Goal: Task Accomplishment & Management: Complete application form

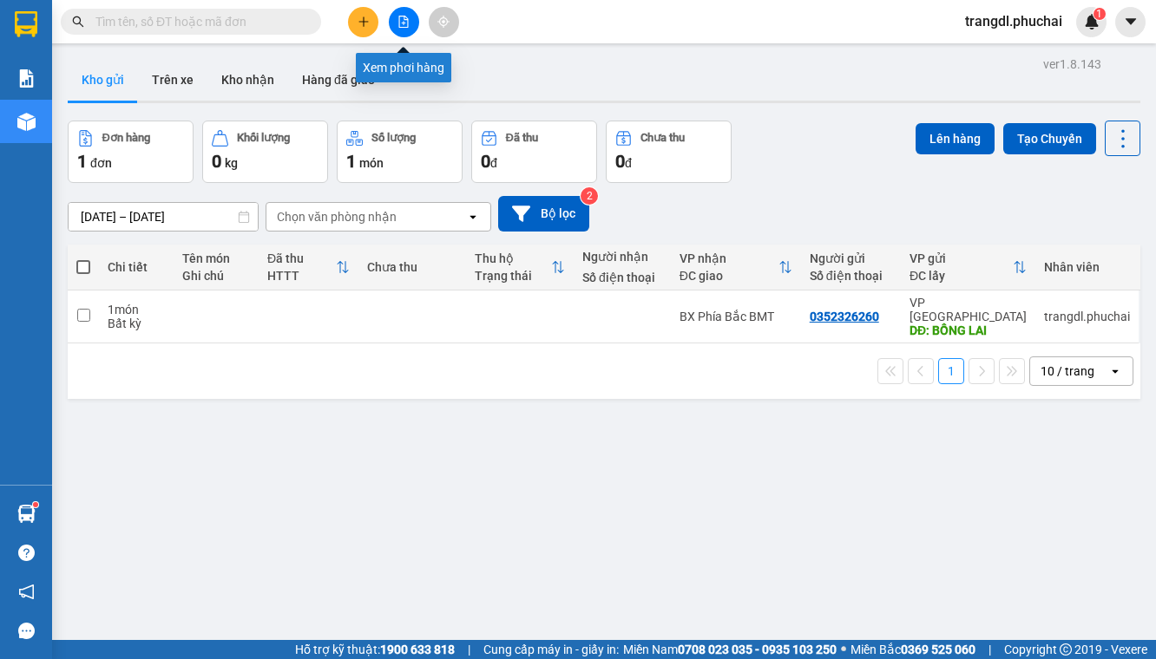
click at [400, 32] on button at bounding box center [404, 22] width 30 height 30
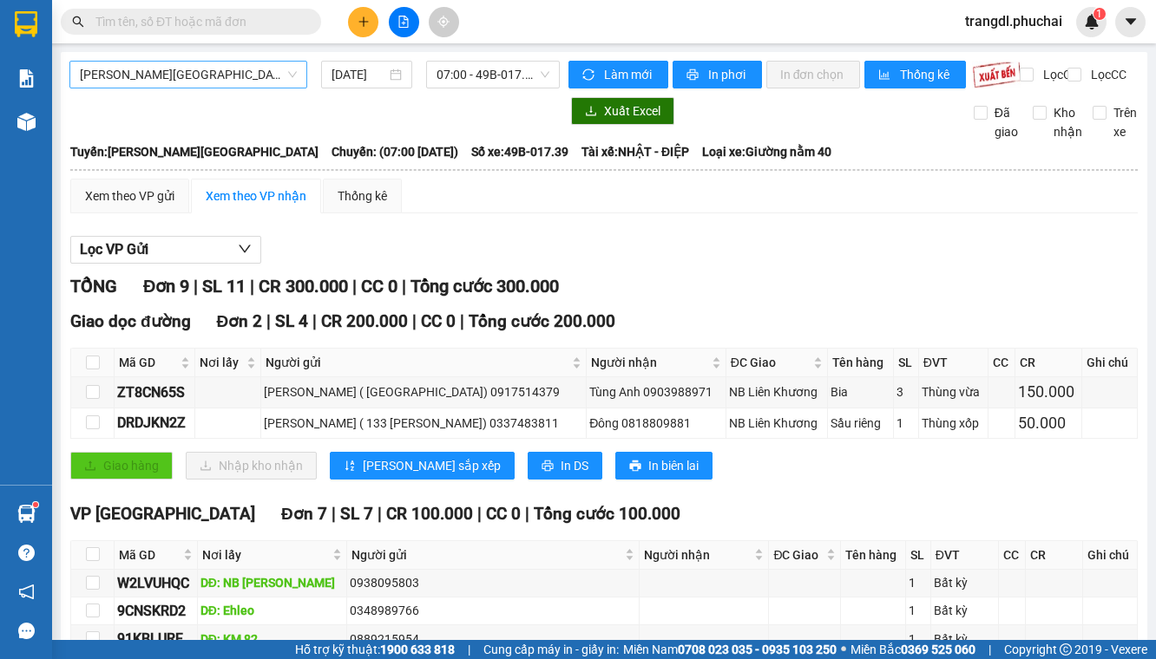
click at [244, 81] on span "[PERSON_NAME][GEOGRAPHIC_DATA]" at bounding box center [188, 75] width 217 height 26
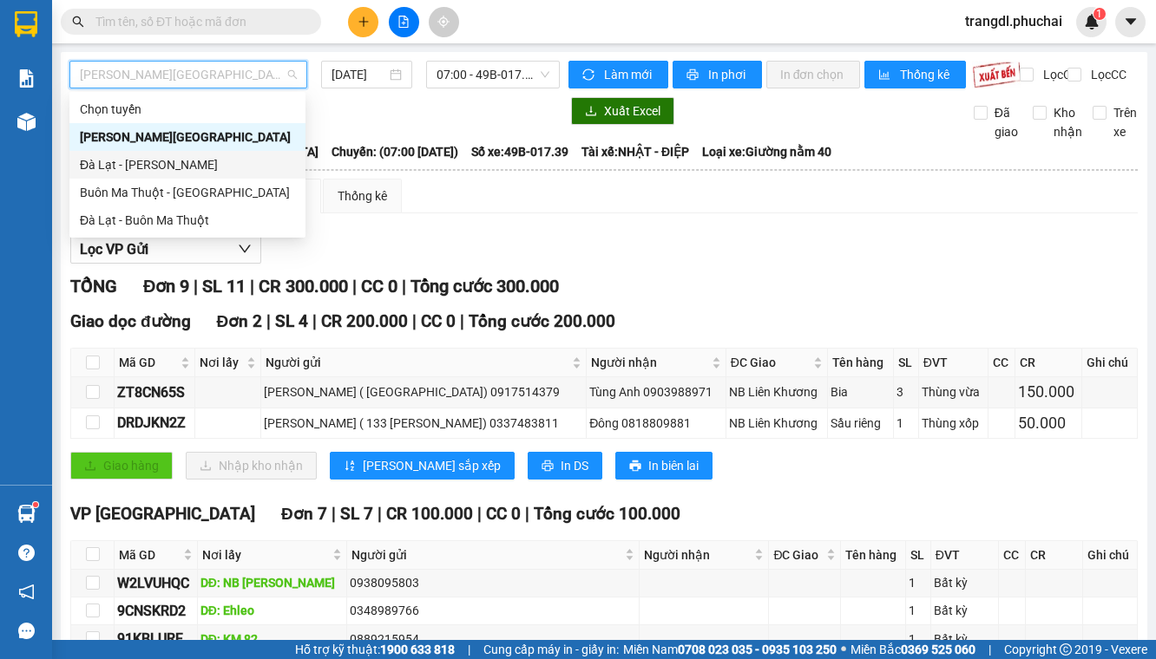
click at [215, 158] on div "Đà Lạt - [PERSON_NAME]" at bounding box center [187, 164] width 215 height 19
type input "[DATE]"
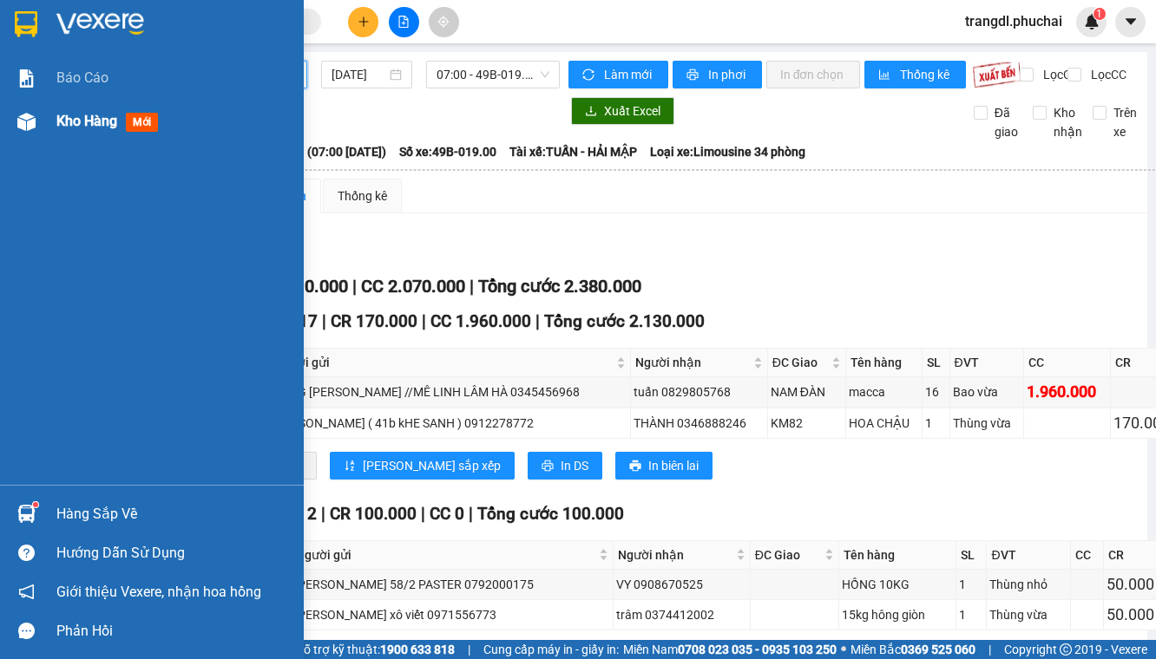
click at [35, 128] on img at bounding box center [26, 122] width 18 height 18
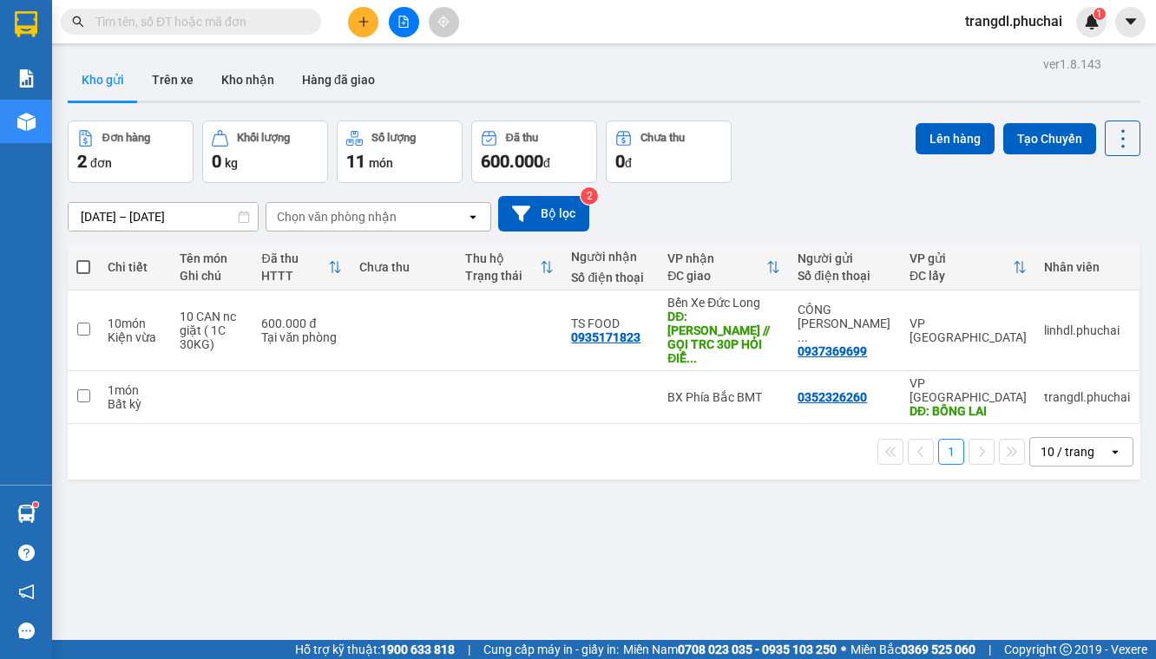
click at [402, 17] on icon "file-add" at bounding box center [403, 22] width 12 height 12
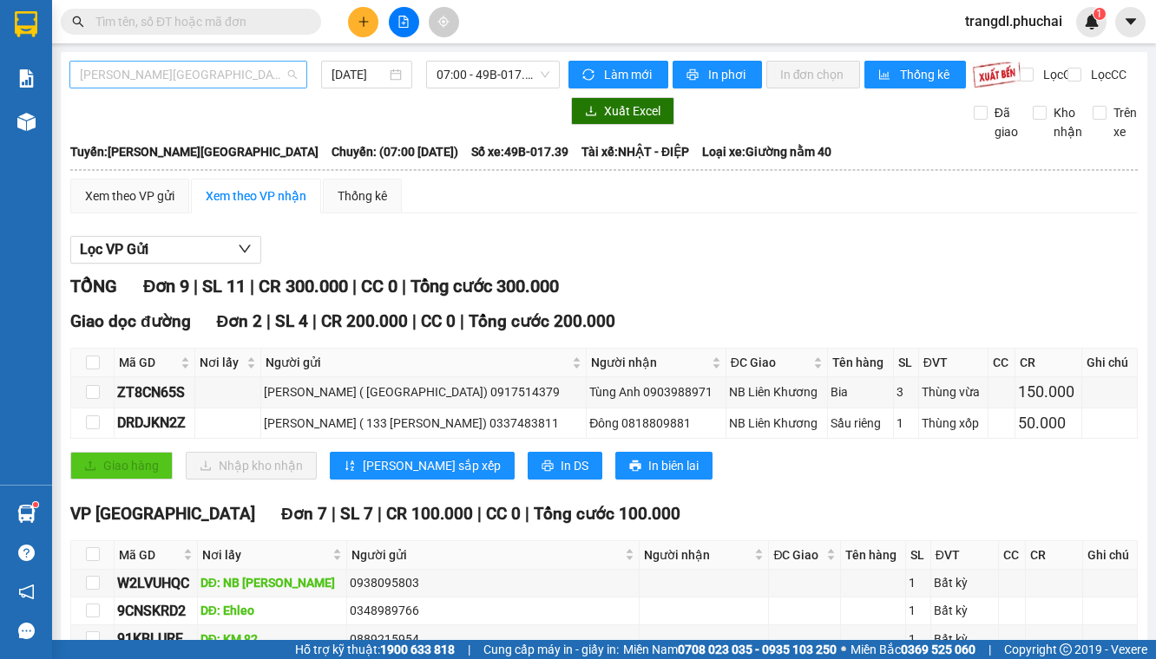
click at [243, 71] on span "[PERSON_NAME][GEOGRAPHIC_DATA]" at bounding box center [188, 75] width 217 height 26
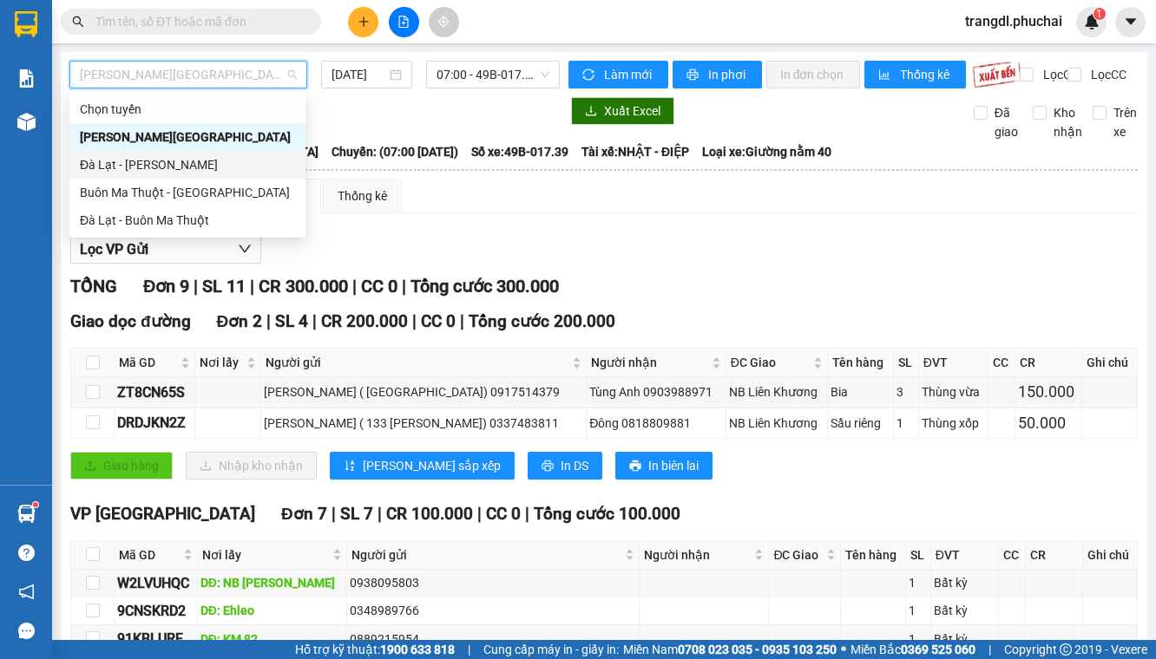
click at [222, 168] on div "Đà Lạt - [PERSON_NAME]" at bounding box center [187, 164] width 215 height 19
type input "[DATE]"
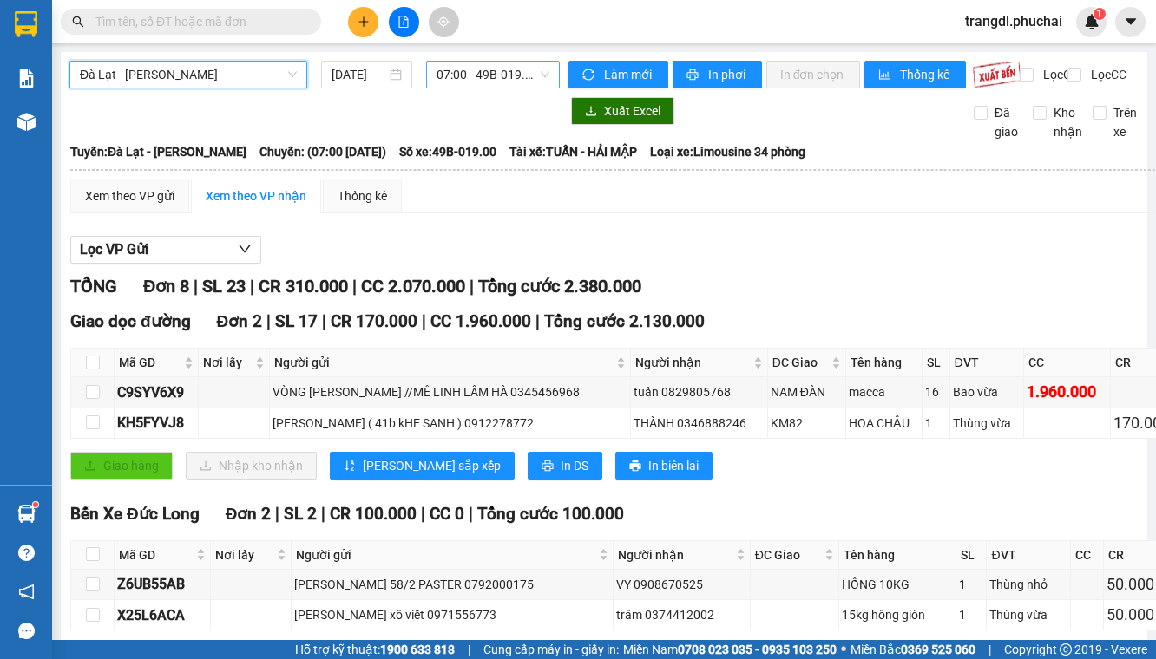
click at [465, 72] on span "07:00 - 49B-019.00" at bounding box center [492, 75] width 112 height 26
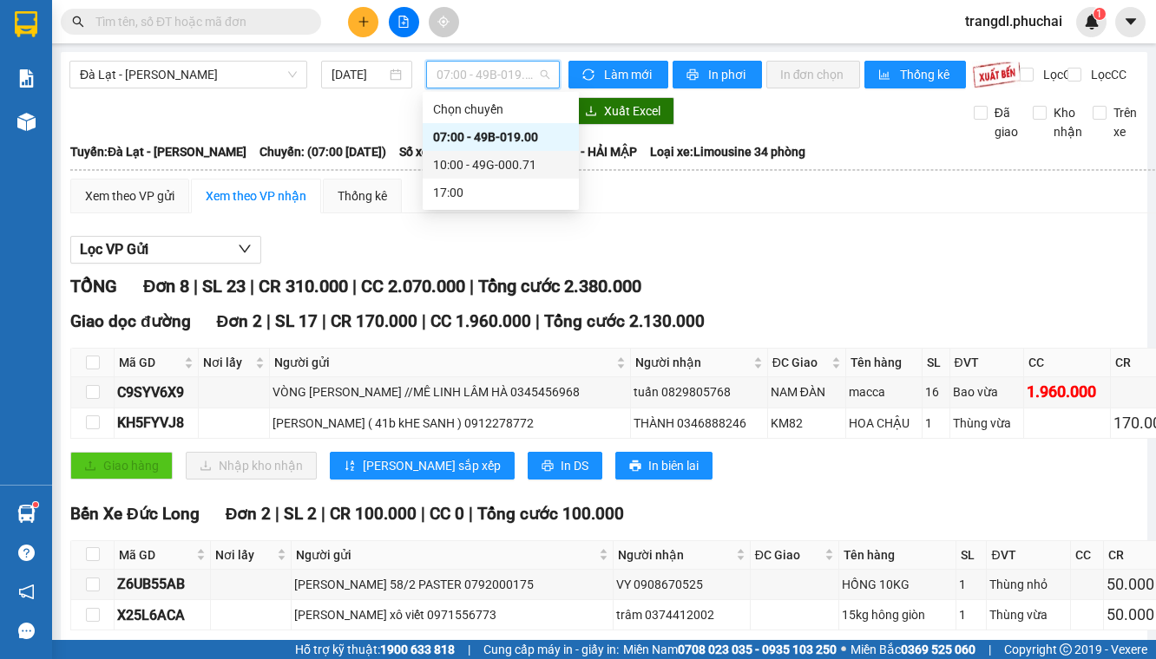
click at [478, 173] on div "10:00 - 49G-000.71" at bounding box center [500, 164] width 135 height 19
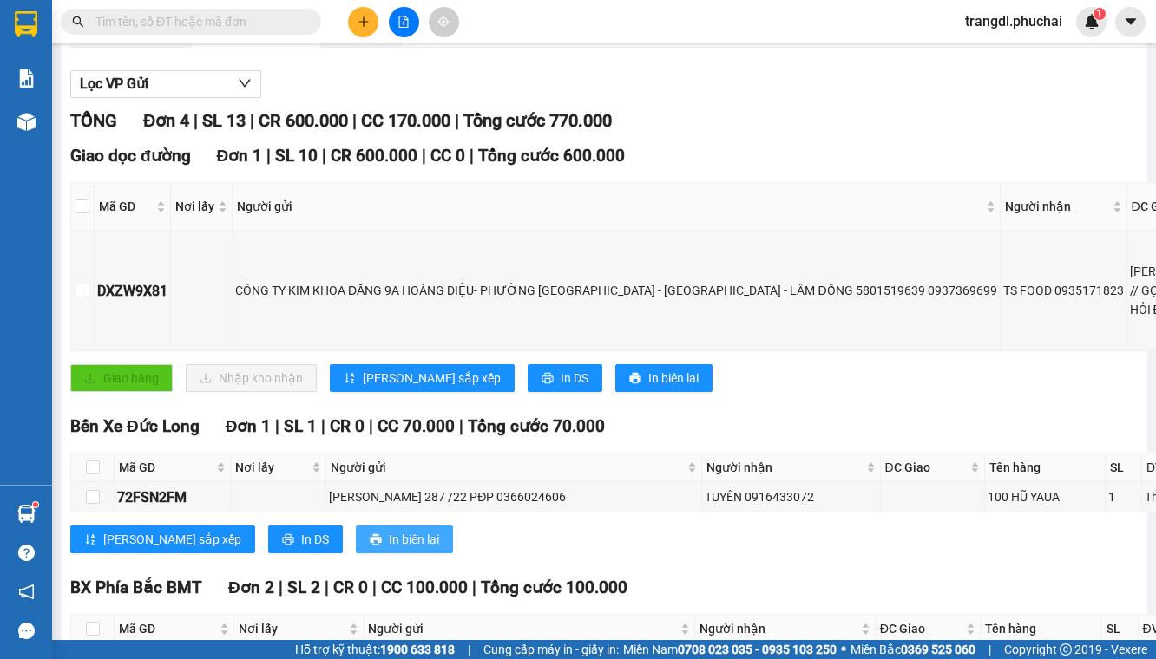
scroll to position [371, 0]
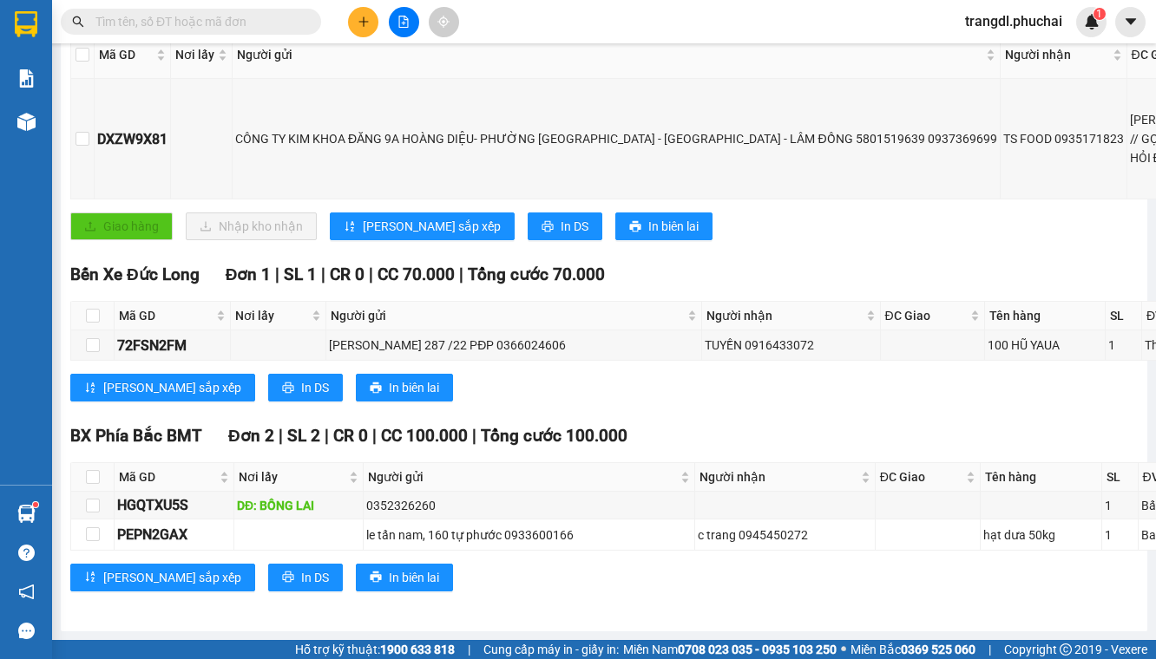
click at [357, 21] on icon "plus" at bounding box center [363, 22] width 12 height 12
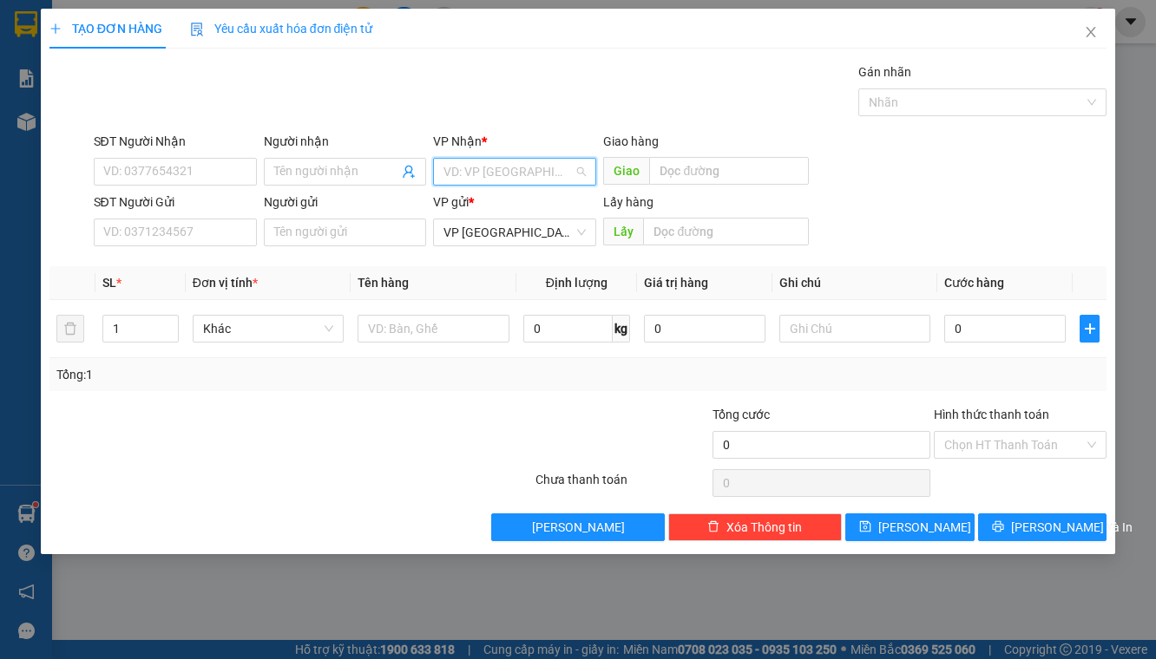
click at [525, 174] on input "search" at bounding box center [508, 172] width 130 height 26
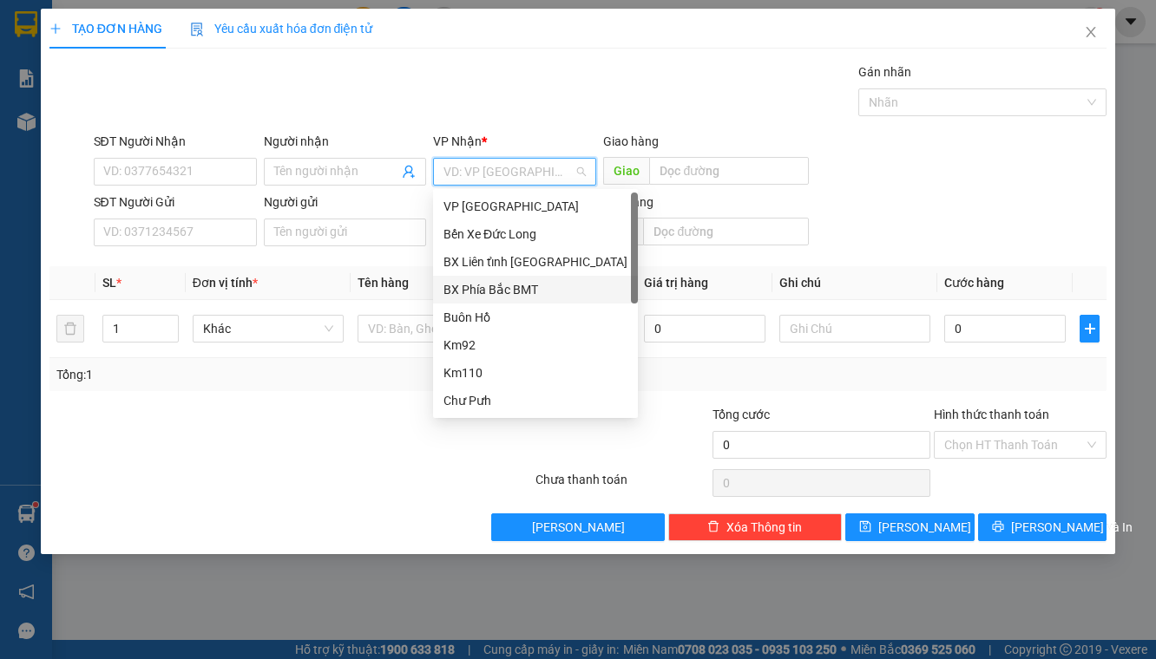
drag, startPoint x: 547, startPoint y: 291, endPoint x: 539, endPoint y: 273, distance: 19.0
click at [546, 292] on div "BX Phía Bắc BMT" at bounding box center [535, 289] width 184 height 19
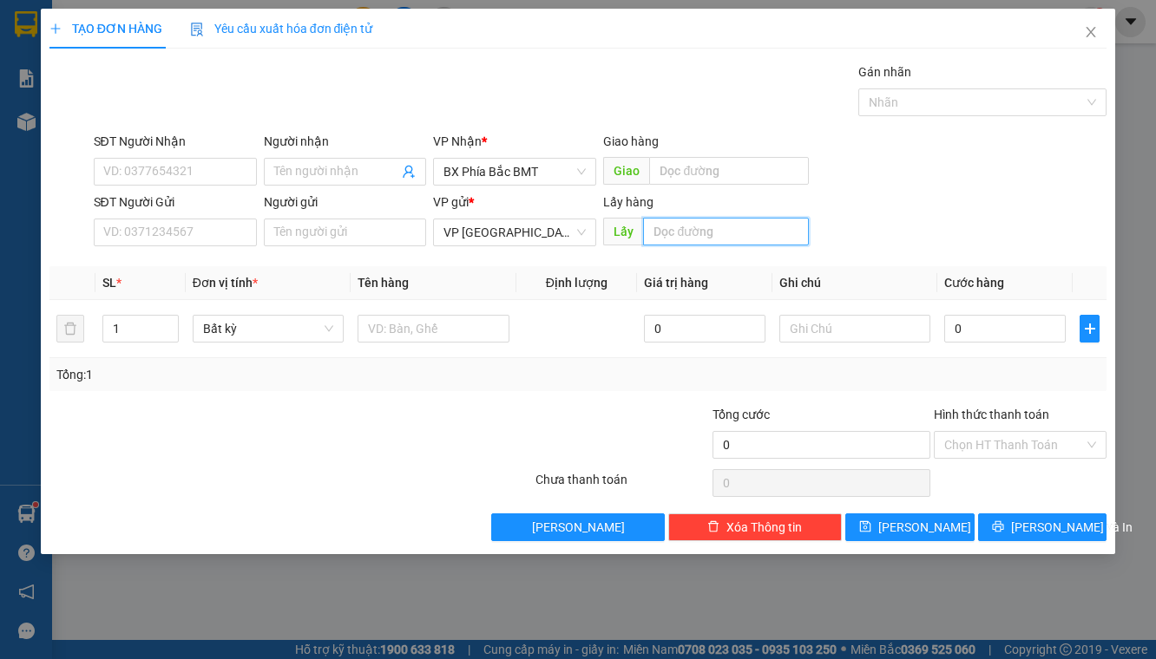
click at [685, 231] on input "text" at bounding box center [726, 232] width 166 height 28
type input "D"
type input "ĐẠ ĐỜN"
click at [156, 243] on input "SĐT Người Gửi" at bounding box center [175, 233] width 163 height 28
paste input "0986318314"
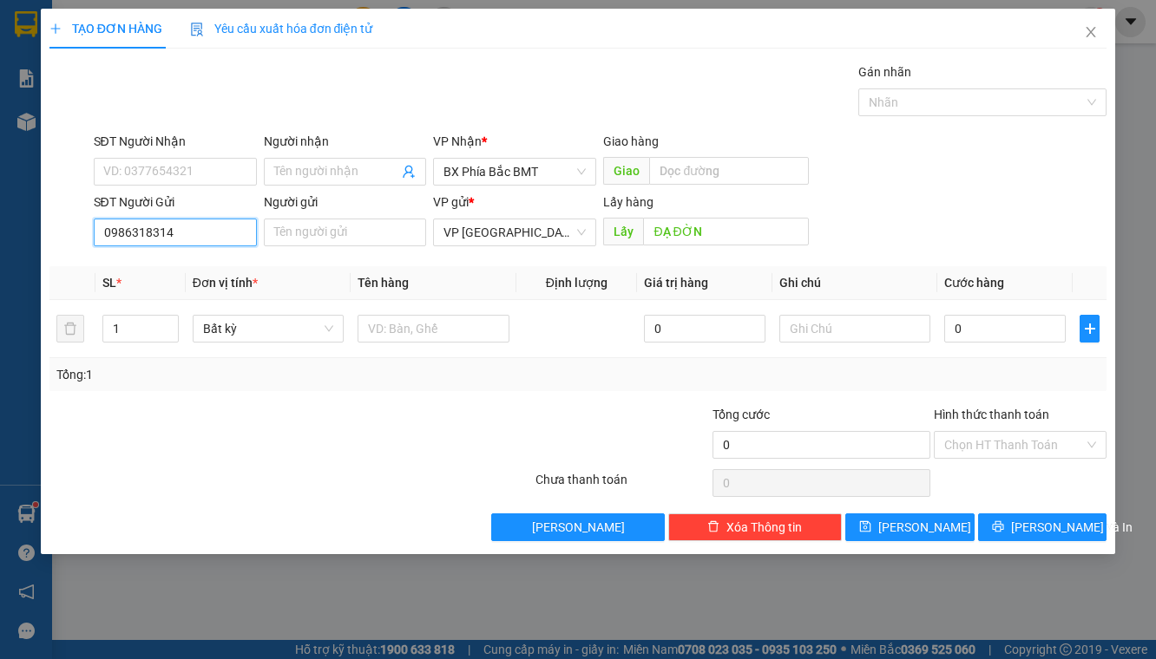
click at [104, 233] on input "0986318314" at bounding box center [175, 233] width 163 height 28
click at [108, 231] on input "0986318314" at bounding box center [175, 233] width 163 height 28
type input "0986318314"
drag, startPoint x: 167, startPoint y: 229, endPoint x: 43, endPoint y: 239, distance: 124.5
click at [43, 239] on div "TẠO ĐƠN HÀNG Yêu cầu xuất hóa đơn điện tử Transit Pickup Surcharge Ids Transit …" at bounding box center [578, 282] width 1075 height 546
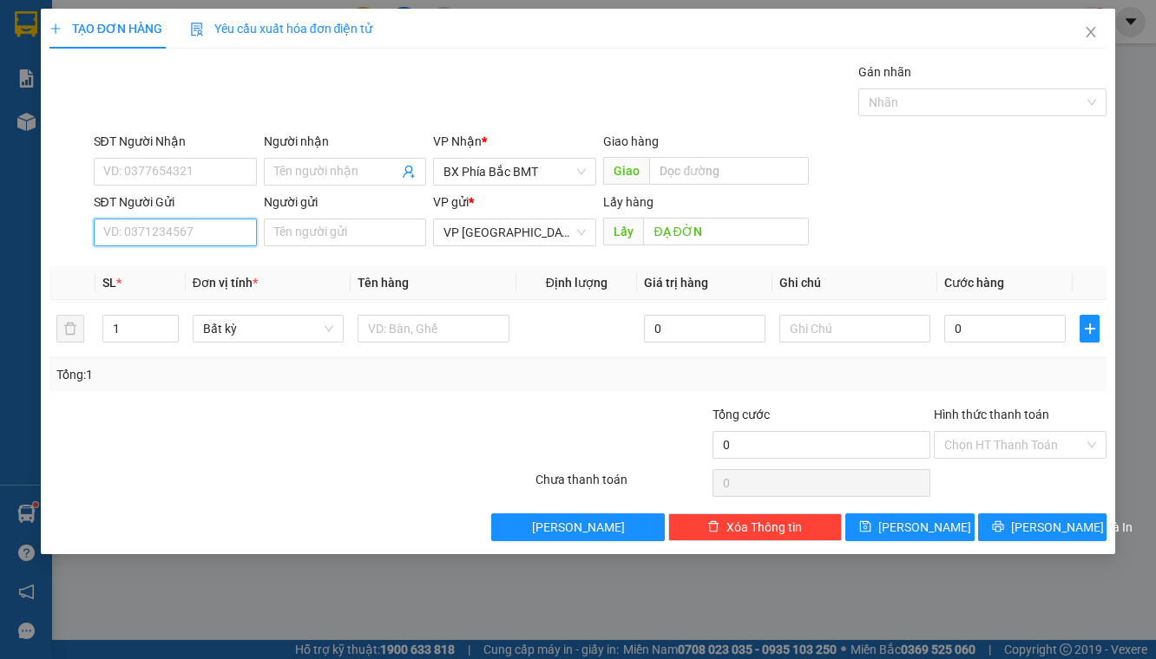
paste input "0978152460"
type input "0978152460"
click at [144, 268] on div "0978152460" at bounding box center [175, 266] width 142 height 19
type input "BẾN XE LAM HÀ"
type input "0978152460"
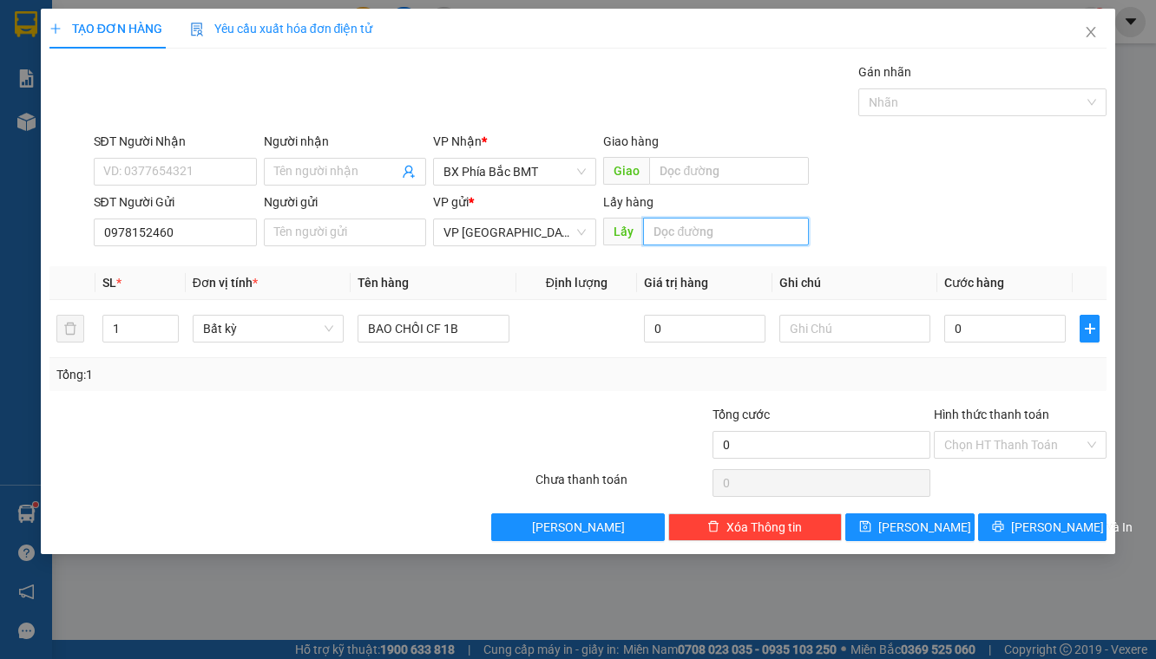
type input "D"
type input "ĐẠ ĐỜN ( GỌI TRC 20P )"
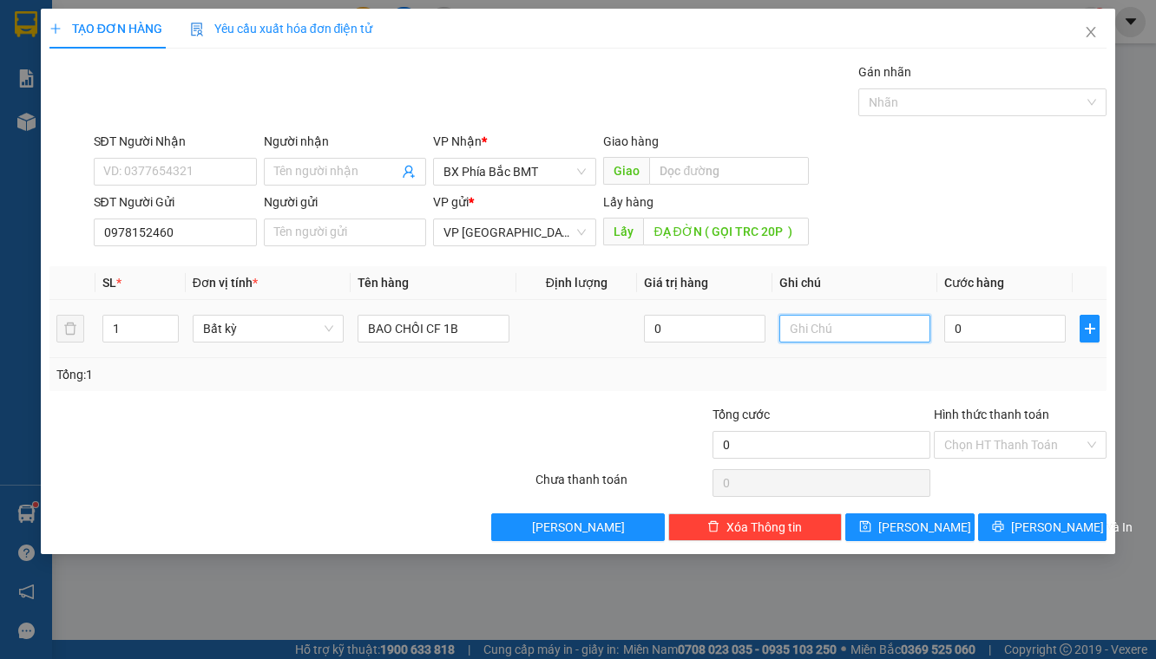
click at [810, 321] on input "text" at bounding box center [855, 329] width 152 height 28
click at [812, 335] on input "XE 5H" at bounding box center [855, 329] width 152 height 28
type input "XE 17H"
click at [936, 531] on button "[PERSON_NAME]" at bounding box center [909, 528] width 129 height 28
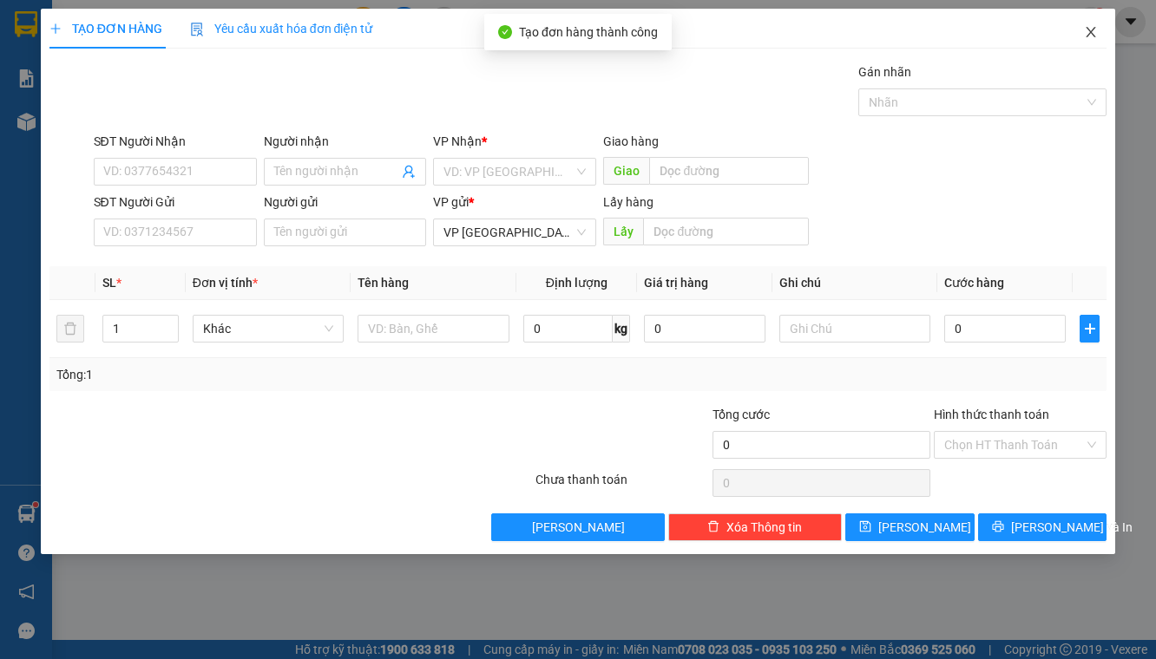
click at [1086, 29] on icon "close" at bounding box center [1091, 32] width 14 height 14
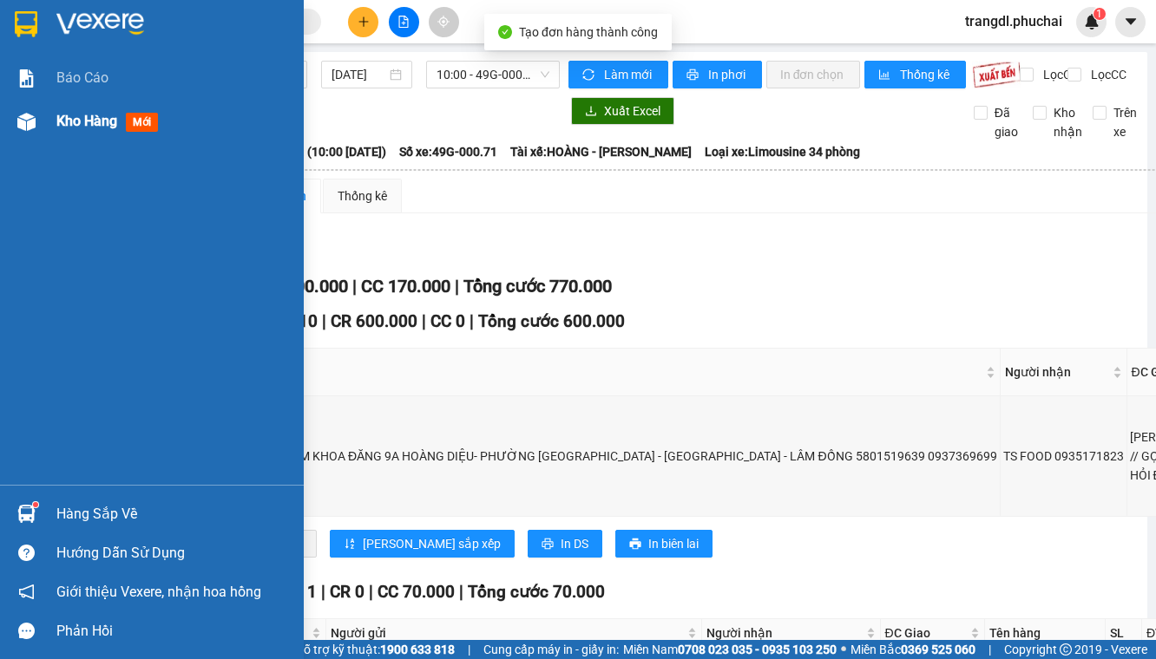
click at [37, 123] on div at bounding box center [26, 122] width 30 height 30
